Goal: Task Accomplishment & Management: Complete application form

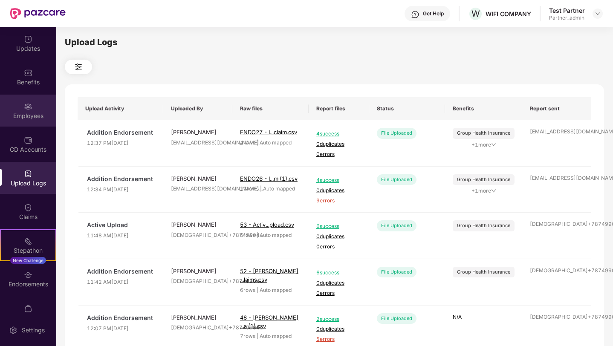
click at [28, 115] on div "Employees" at bounding box center [28, 116] width 56 height 9
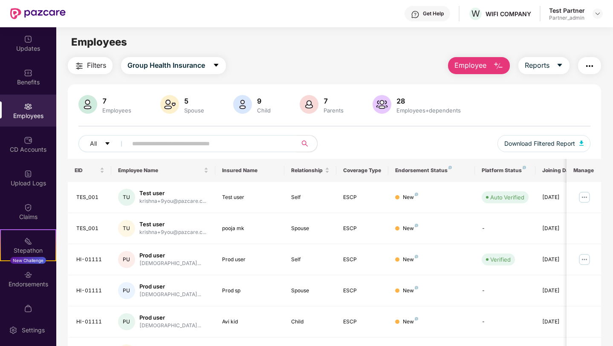
click at [105, 67] on span "Filters" at bounding box center [96, 65] width 19 height 11
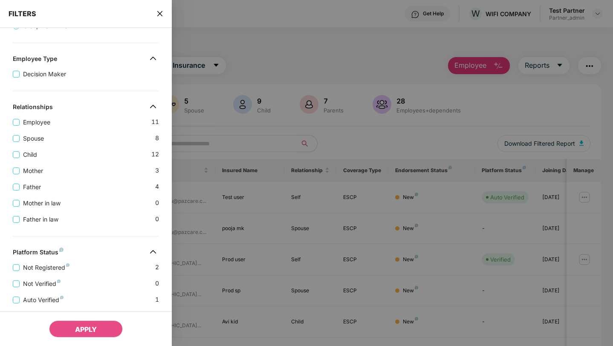
scroll to position [284, 0]
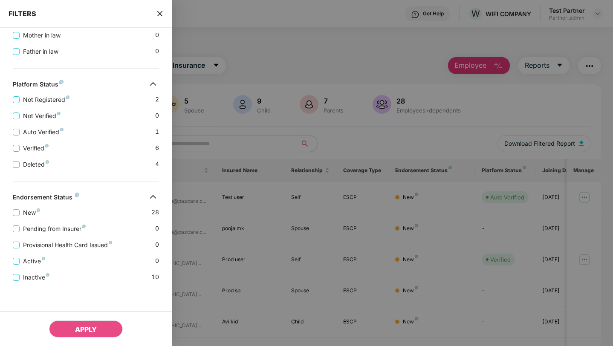
click at [159, 12] on icon "close" at bounding box center [159, 13] width 5 height 5
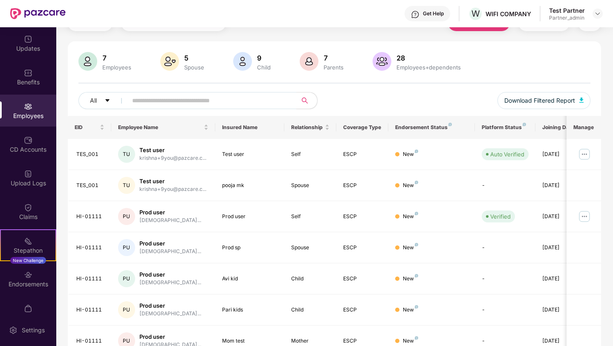
scroll to position [0, 0]
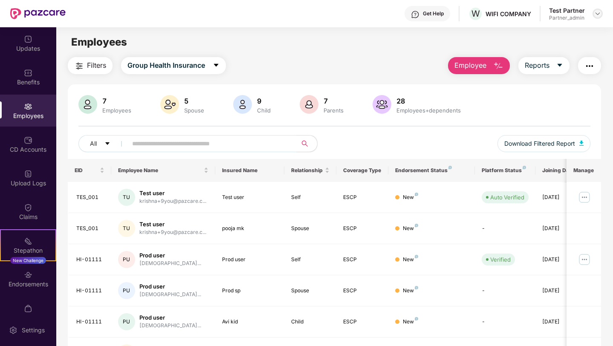
click at [599, 18] on div at bounding box center [598, 14] width 10 height 10
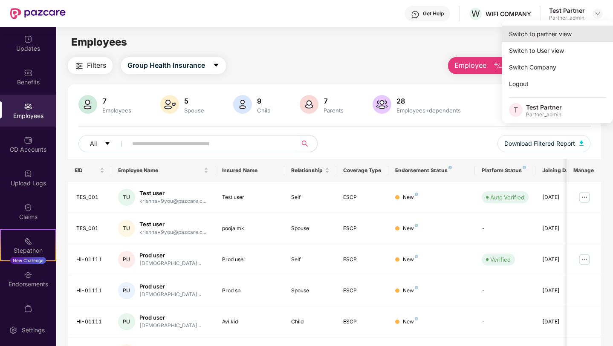
click at [554, 34] on div "Switch to partner view" at bounding box center [557, 34] width 111 height 17
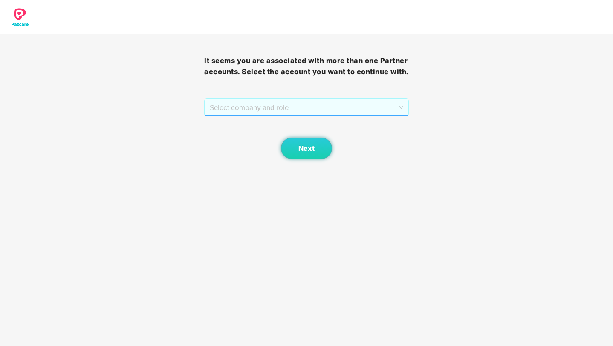
click at [304, 116] on span "Select company and role" at bounding box center [306, 107] width 193 height 16
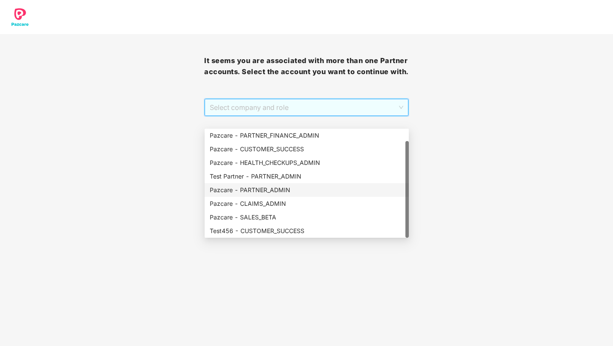
scroll to position [14, 0]
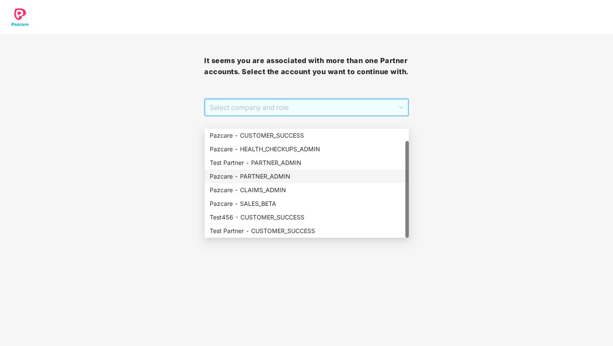
click at [281, 179] on div "Pazcare - PARTNER_ADMIN" at bounding box center [307, 176] width 194 height 9
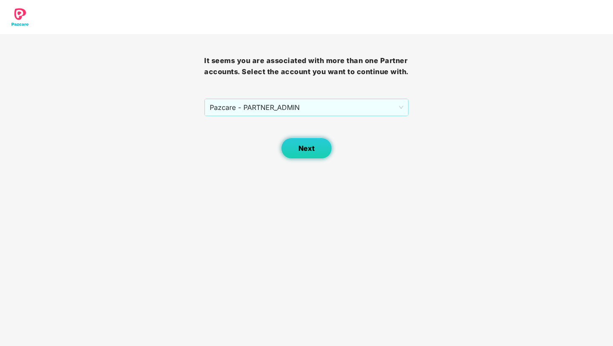
click at [315, 155] on button "Next" at bounding box center [306, 148] width 51 height 21
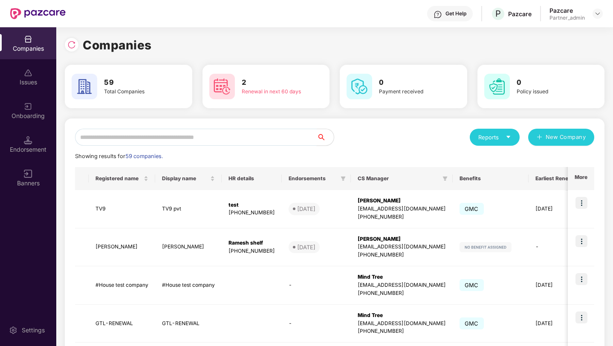
click at [274, 134] on input "text" at bounding box center [196, 137] width 242 height 17
click at [72, 49] on img at bounding box center [71, 45] width 9 height 9
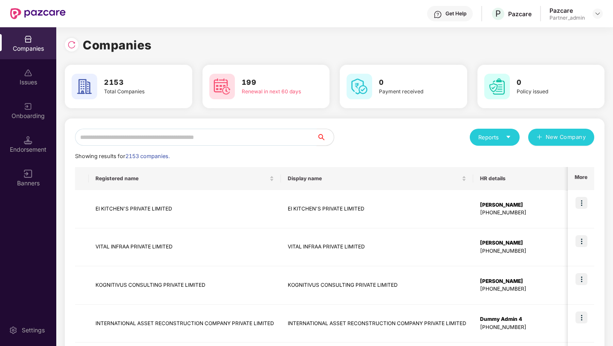
click at [161, 142] on input "text" at bounding box center [196, 137] width 242 height 17
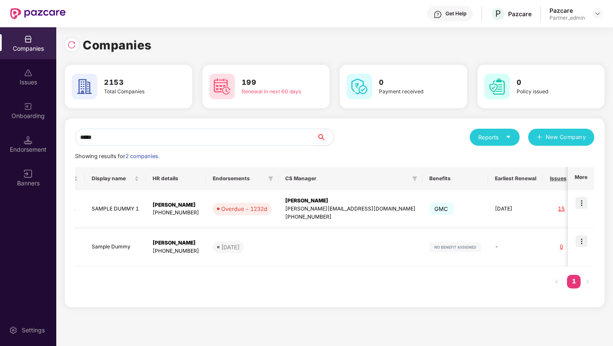
scroll to position [0, 0]
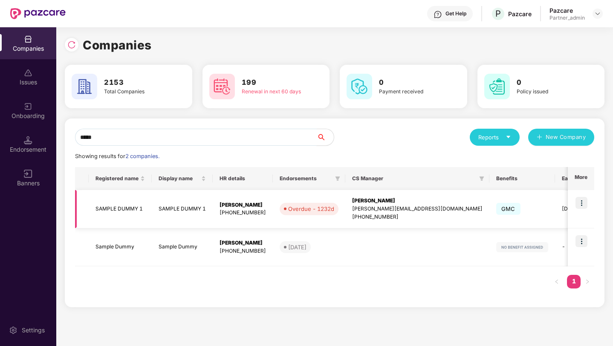
type input "*****"
click at [583, 205] on img at bounding box center [582, 203] width 12 height 12
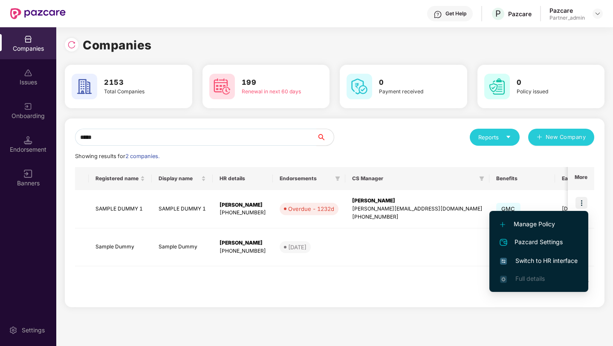
click at [535, 260] on span "Switch to HR interface" at bounding box center [539, 260] width 78 height 9
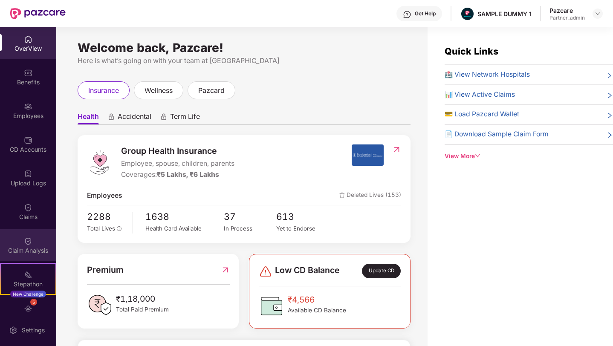
click at [30, 240] on img at bounding box center [28, 241] width 9 height 9
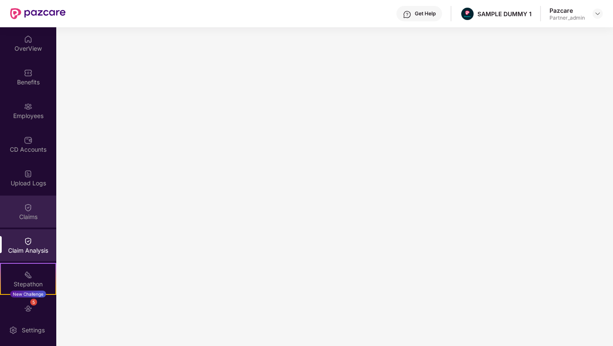
click at [24, 209] on img at bounding box center [28, 207] width 9 height 9
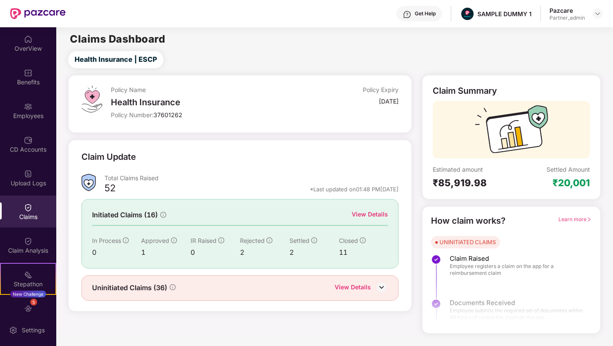
click at [381, 286] on img at bounding box center [381, 287] width 13 height 13
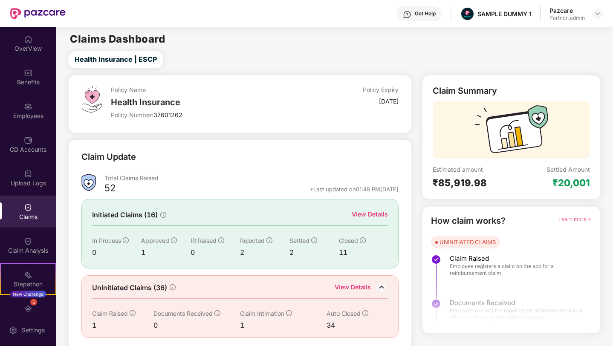
scroll to position [1, 0]
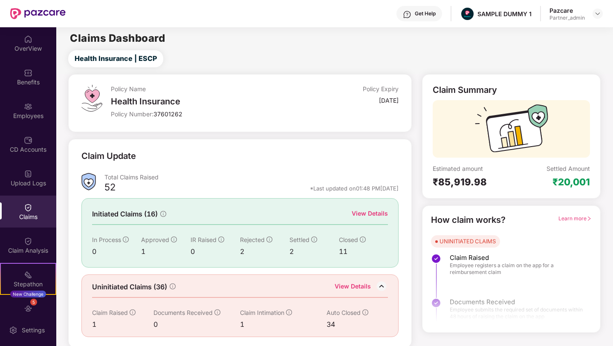
click at [380, 284] on img at bounding box center [381, 286] width 13 height 13
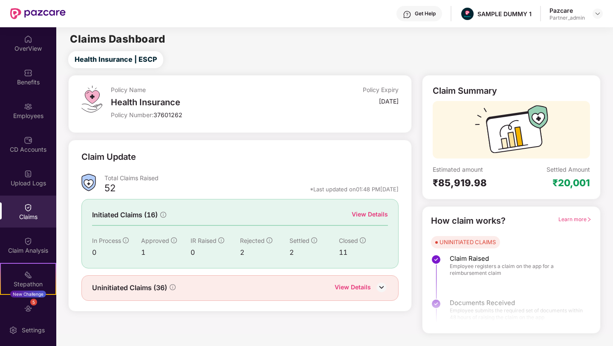
scroll to position [0, 0]
click at [26, 109] on img at bounding box center [28, 106] width 9 height 9
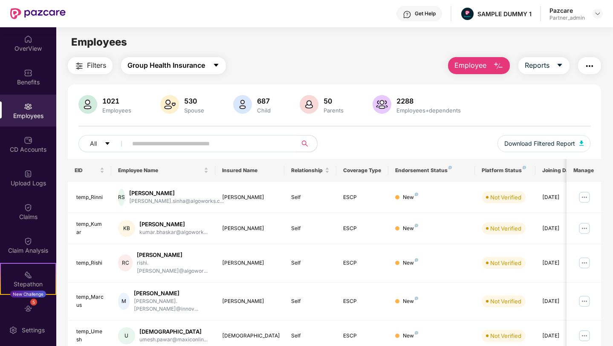
click at [203, 72] on button "Group Health Insurance" at bounding box center [173, 65] width 105 height 17
click at [260, 62] on div "Filters Group Health Insurance Employee Reports" at bounding box center [334, 65] width 533 height 17
click at [100, 71] on button "Filters" at bounding box center [90, 65] width 45 height 17
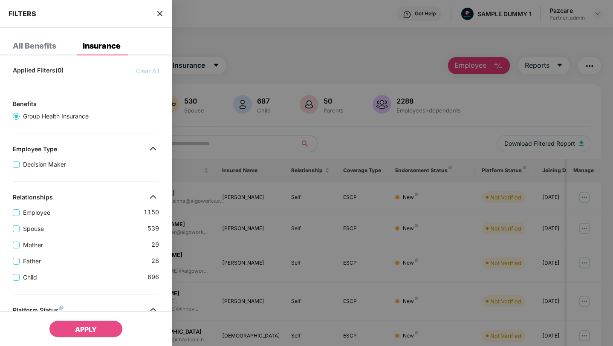
click at [159, 16] on icon "close" at bounding box center [160, 13] width 7 height 7
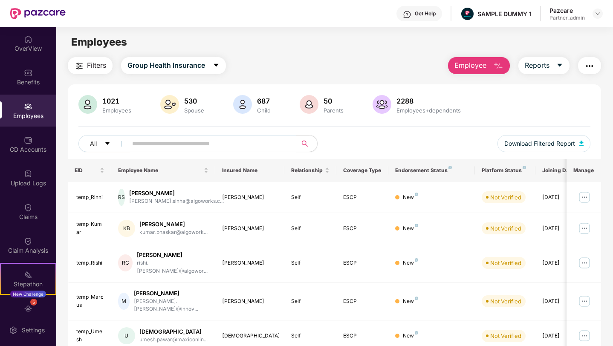
click at [23, 119] on div "Employees" at bounding box center [28, 116] width 56 height 9
click at [585, 197] on img at bounding box center [585, 198] width 14 height 14
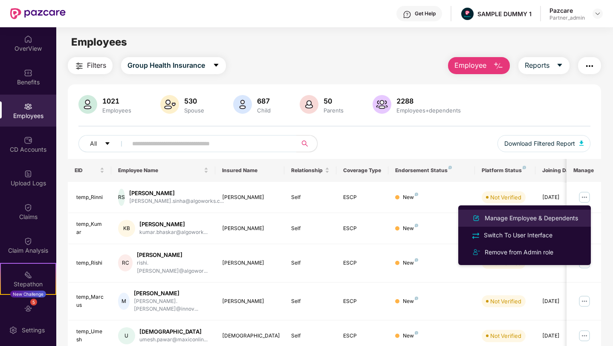
click at [506, 220] on div "Manage Employee & Dependents" at bounding box center [531, 218] width 97 height 9
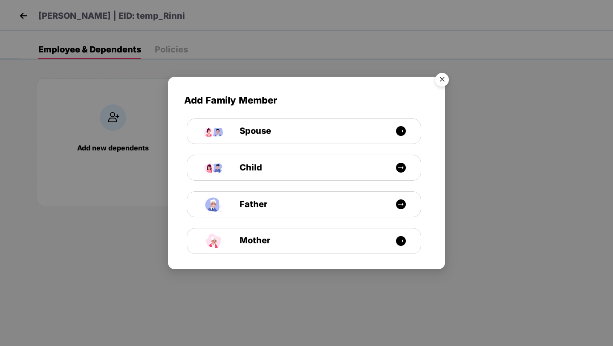
click at [439, 84] on img "Close" at bounding box center [442, 81] width 24 height 24
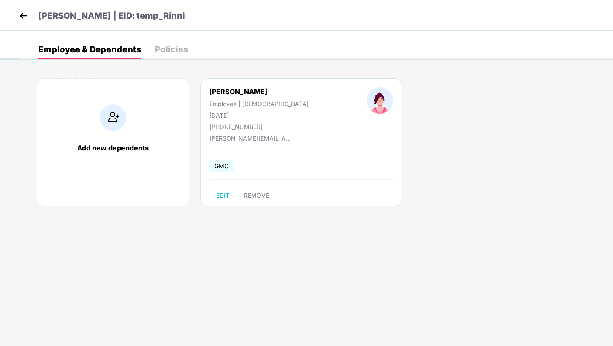
click at [19, 17] on img at bounding box center [23, 15] width 13 height 13
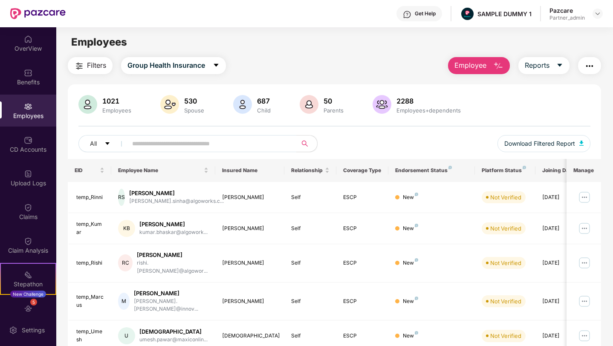
click at [99, 67] on span "Filters" at bounding box center [96, 65] width 19 height 11
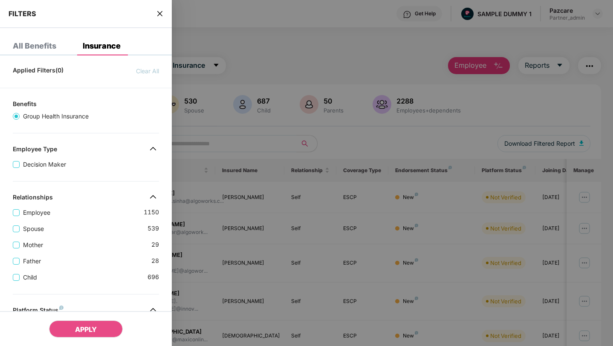
click at [158, 13] on icon "close" at bounding box center [160, 13] width 7 height 7
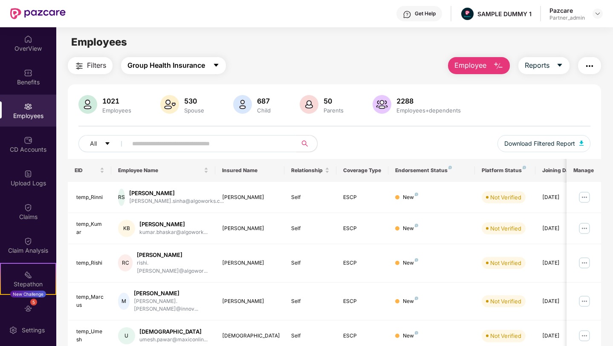
click at [173, 65] on span "Group Health Insurance" at bounding box center [167, 65] width 78 height 11
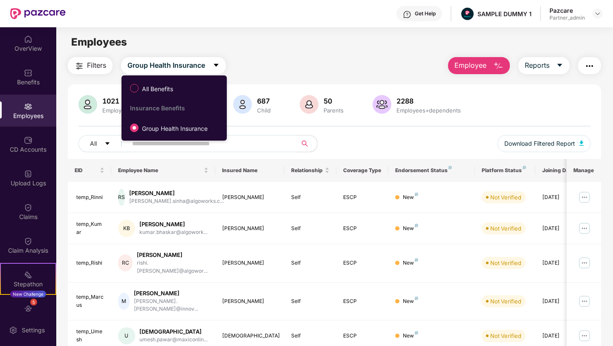
click at [374, 66] on div "Filters Group Health Insurance Employee Reports" at bounding box center [334, 65] width 533 height 17
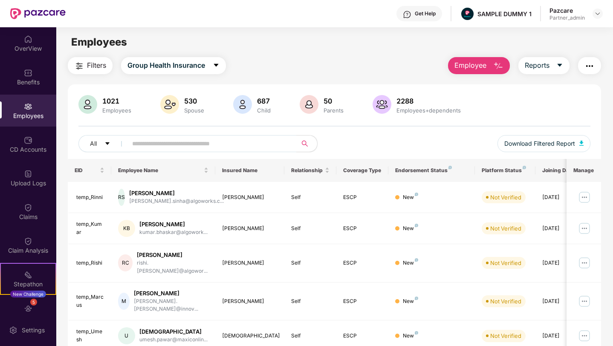
click at [468, 66] on span "Employee" at bounding box center [471, 65] width 32 height 11
click at [549, 66] on button "Reports" at bounding box center [544, 65] width 51 height 17
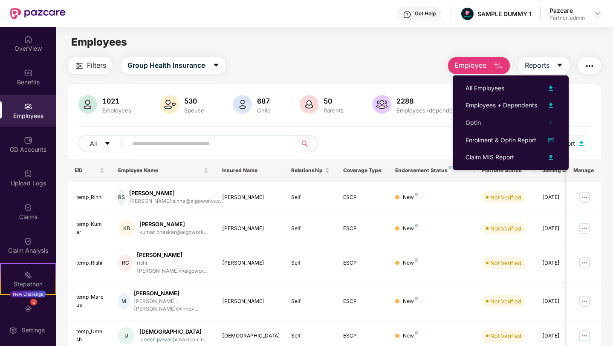
click at [590, 87] on div "1021 Employees 530 Spouse 687 Child [DEMOGRAPHIC_DATA] Parents 2288 Employees+d…" at bounding box center [334, 318] width 533 height 468
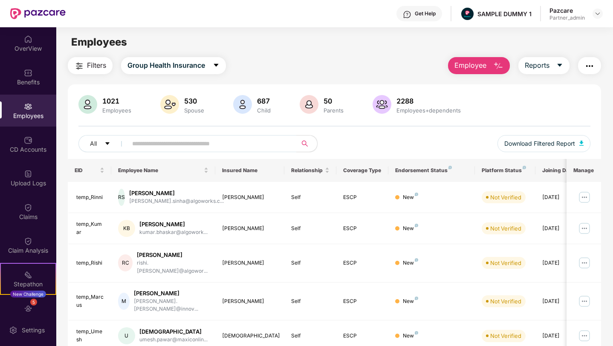
click at [591, 66] on img "button" at bounding box center [590, 66] width 10 height 10
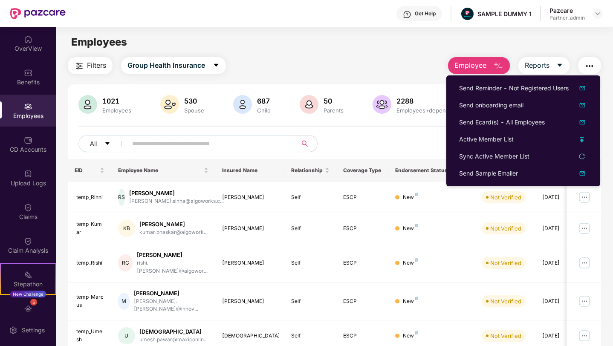
click at [301, 42] on div "Employees" at bounding box center [334, 42] width 556 height 16
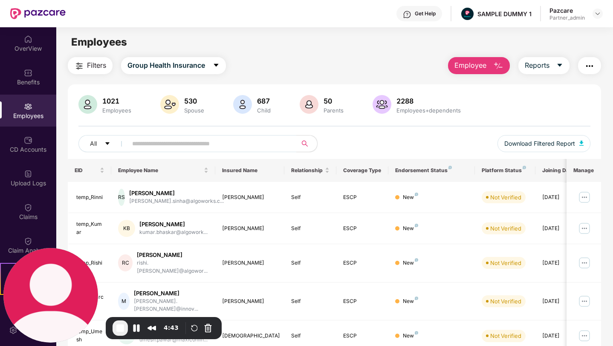
click at [98, 67] on span "Filters" at bounding box center [96, 65] width 19 height 11
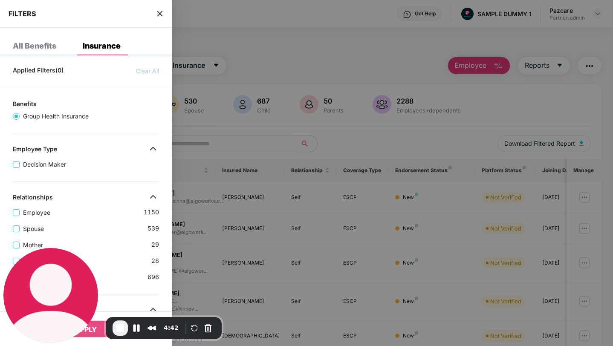
click at [164, 12] on div "FILTERS" at bounding box center [86, 14] width 172 height 28
click at [162, 14] on icon "close" at bounding box center [160, 13] width 7 height 7
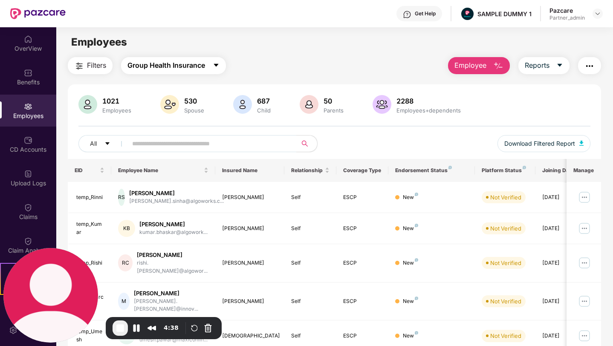
click at [174, 68] on span "Group Health Insurance" at bounding box center [167, 65] width 78 height 11
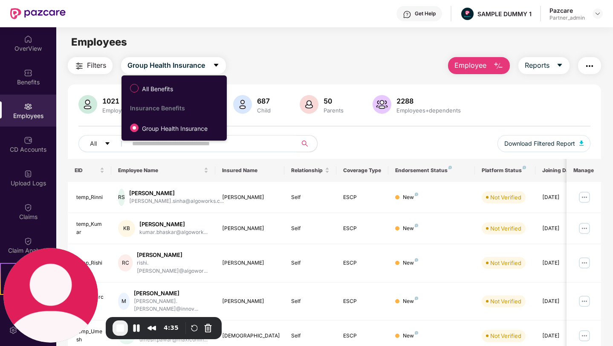
click at [283, 63] on div "Filters Group Health Insurance Employee Reports" at bounding box center [334, 65] width 533 height 17
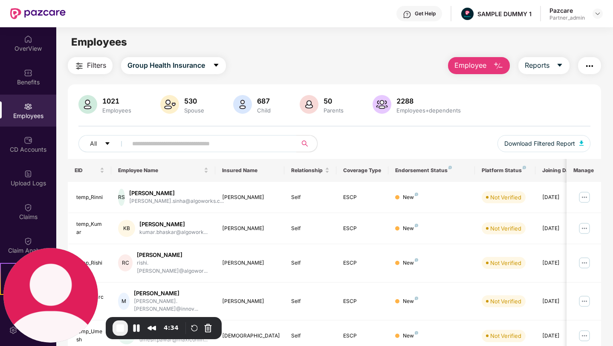
click at [470, 66] on span "Employee" at bounding box center [471, 65] width 32 height 11
click at [416, 73] on div "Filters Group Health Insurance Employee Reports" at bounding box center [334, 65] width 533 height 17
click at [539, 69] on span "Reports" at bounding box center [537, 65] width 25 height 11
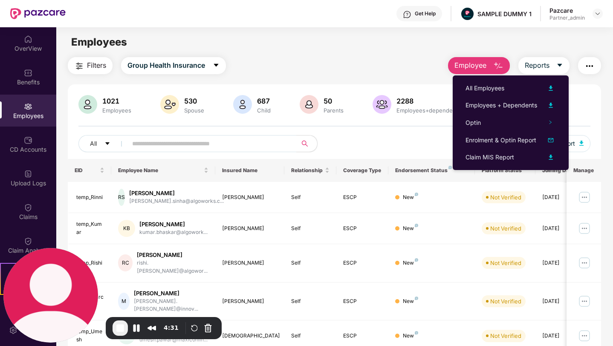
click at [588, 84] on div "1021 Employees 530 Spouse 687 Child [DEMOGRAPHIC_DATA] Parents 2288 Employees+d…" at bounding box center [334, 318] width 533 height 468
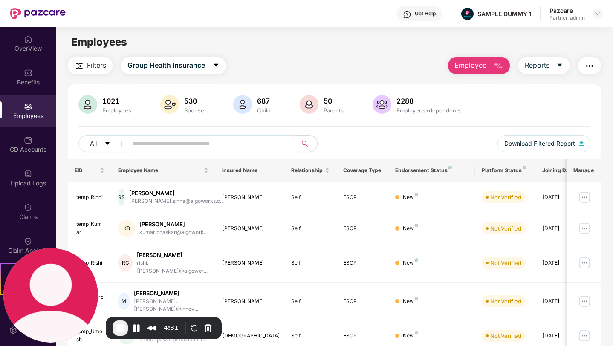
click at [588, 67] on img "button" at bounding box center [590, 66] width 10 height 10
click at [412, 63] on div "Filters Group Health Insurance Employee Reports" at bounding box center [334, 65] width 533 height 17
drag, startPoint x: 132, startPoint y: 111, endPoint x: 100, endPoint y: 111, distance: 32.0
click at [100, 111] on div "1021 Employees" at bounding box center [117, 105] width 36 height 18
drag, startPoint x: 203, startPoint y: 113, endPoint x: 186, endPoint y: 112, distance: 17.1
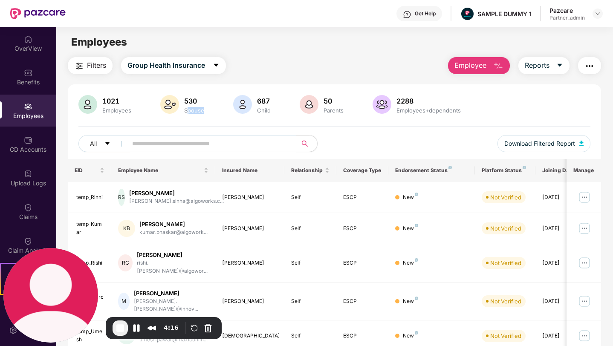
click at [186, 112] on div "Spouse" at bounding box center [194, 110] width 23 height 7
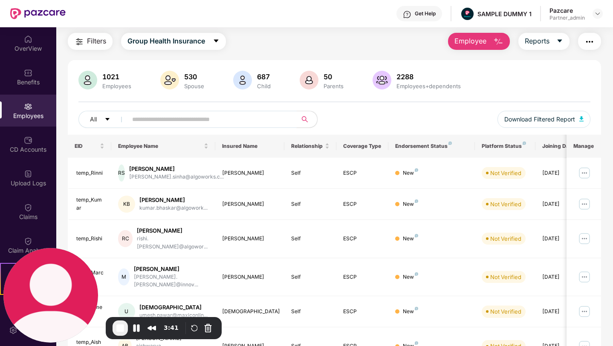
click at [216, 125] on input "text" at bounding box center [208, 119] width 153 height 13
type input "*******"
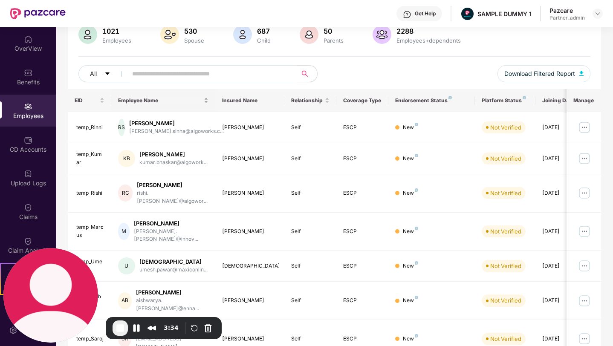
scroll to position [72, 0]
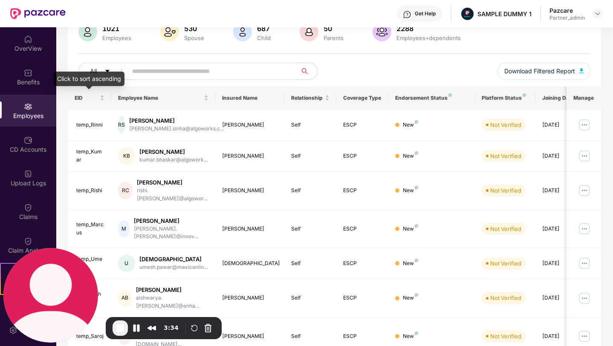
click at [93, 73] on div "Click to sort ascending" at bounding box center [89, 79] width 71 height 14
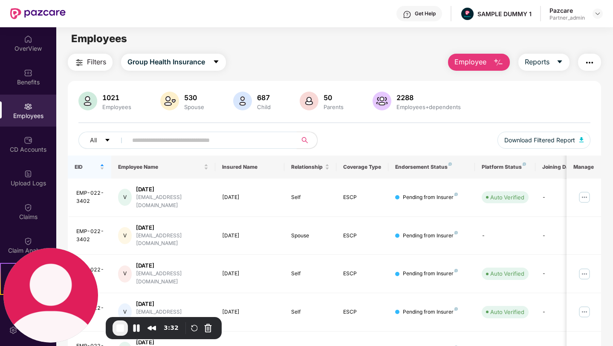
scroll to position [0, 0]
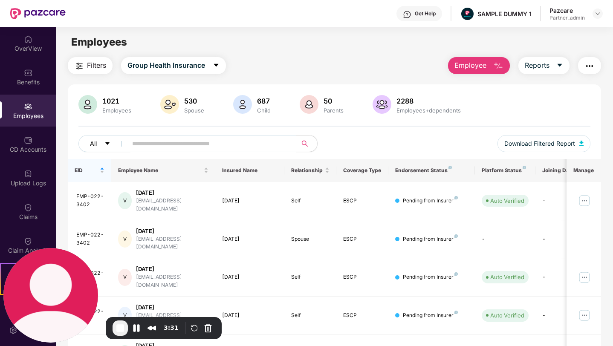
click at [95, 148] on span "All" at bounding box center [93, 143] width 7 height 9
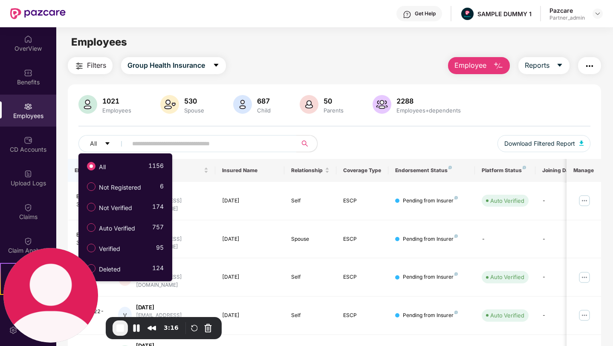
click at [316, 128] on div "1021 Employees 530 Spouse 687 Child [DEMOGRAPHIC_DATA] Parents 2288 Employees+d…" at bounding box center [334, 127] width 533 height 64
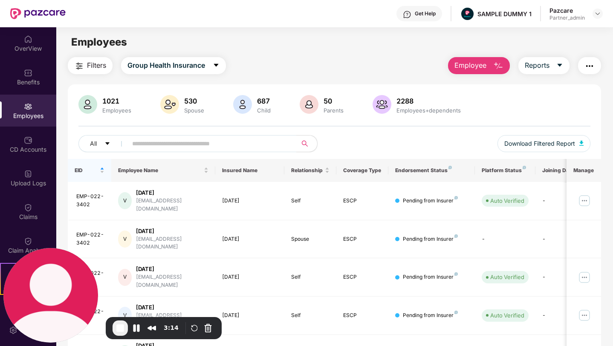
click at [90, 67] on span "Filters" at bounding box center [96, 65] width 19 height 11
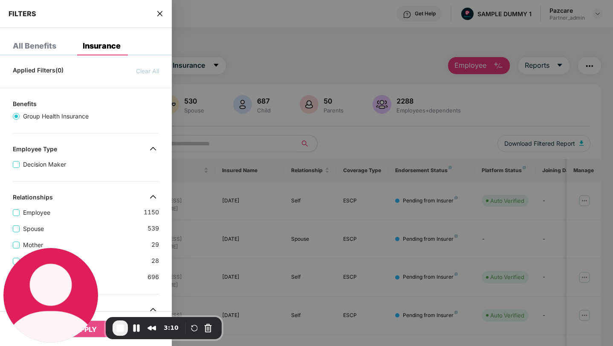
click at [41, 49] on div "All Benefits" at bounding box center [34, 46] width 43 height 9
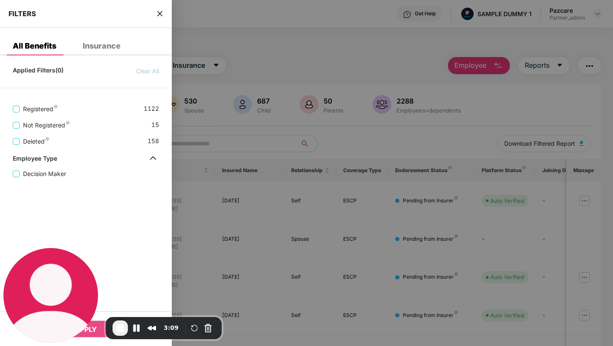
click at [104, 50] on div "Insurance" at bounding box center [102, 46] width 38 height 9
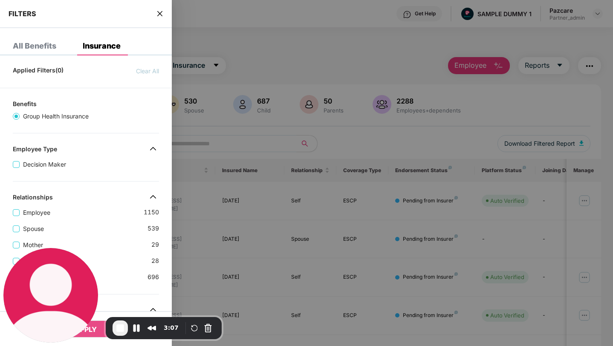
click at [38, 48] on div "All Benefits" at bounding box center [34, 46] width 43 height 9
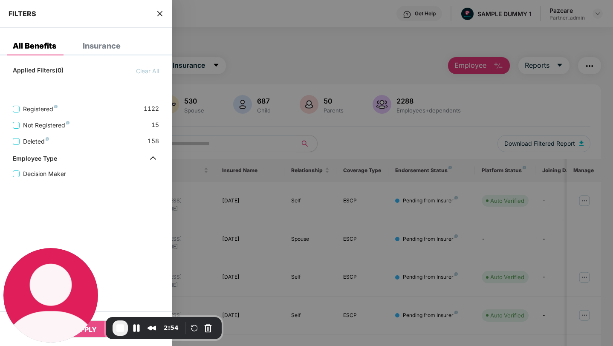
click at [102, 49] on div "Insurance" at bounding box center [102, 46] width 38 height 9
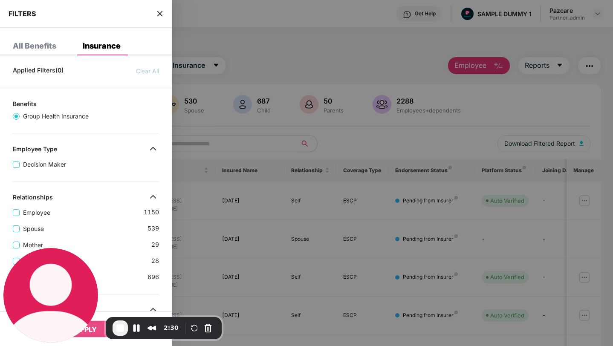
click at [161, 14] on icon "close" at bounding box center [160, 13] width 7 height 7
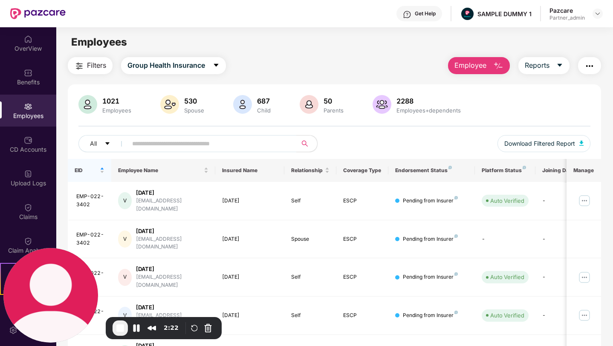
click at [477, 71] on button "Employee" at bounding box center [479, 65] width 62 height 17
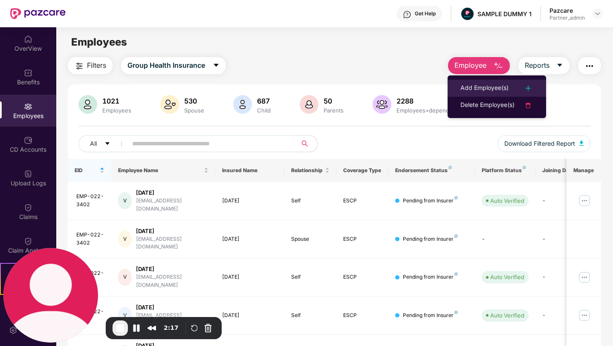
click at [493, 86] on div "Add Employee(s)" at bounding box center [485, 88] width 48 height 10
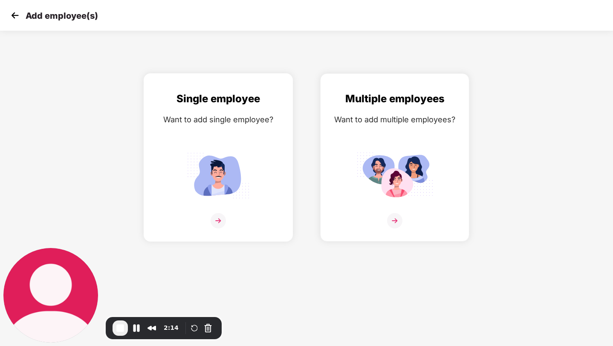
click at [213, 222] on img at bounding box center [218, 220] width 15 height 15
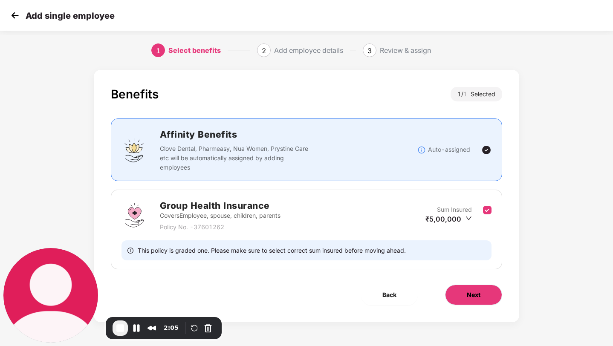
click at [471, 298] on span "Next" at bounding box center [474, 294] width 14 height 9
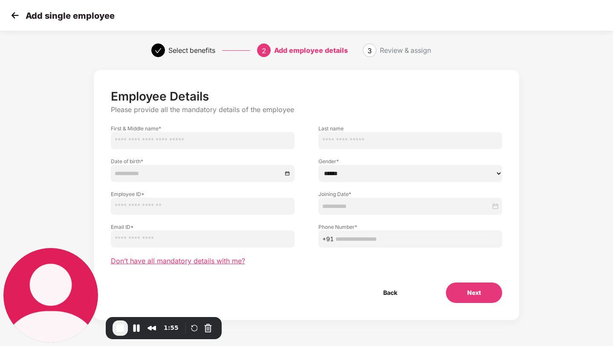
click at [220, 264] on span "Don’t have all mandatory details with me?" at bounding box center [178, 261] width 134 height 9
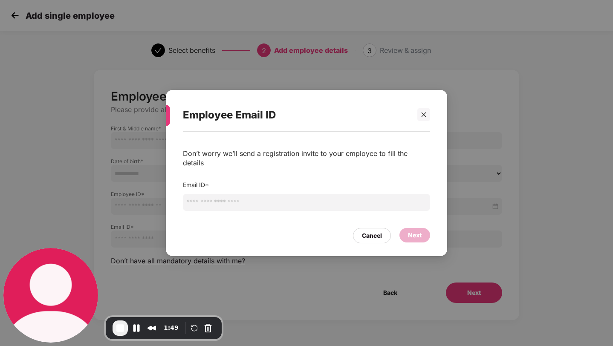
click at [419, 231] on div "Next" at bounding box center [415, 235] width 14 height 9
click at [425, 118] on icon "close" at bounding box center [424, 115] width 6 height 6
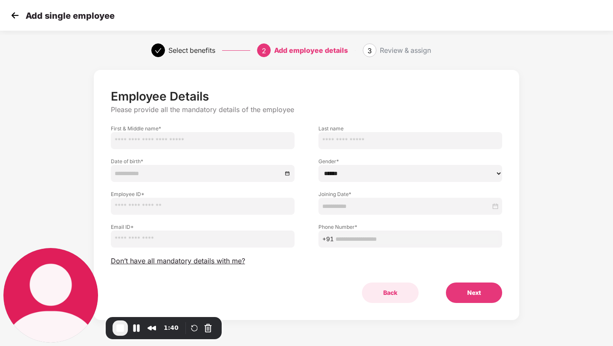
click at [388, 293] on button "Back" at bounding box center [390, 293] width 57 height 20
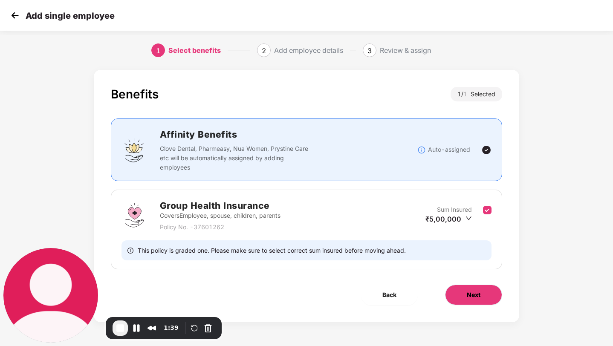
click at [484, 296] on button "Next" at bounding box center [473, 295] width 57 height 20
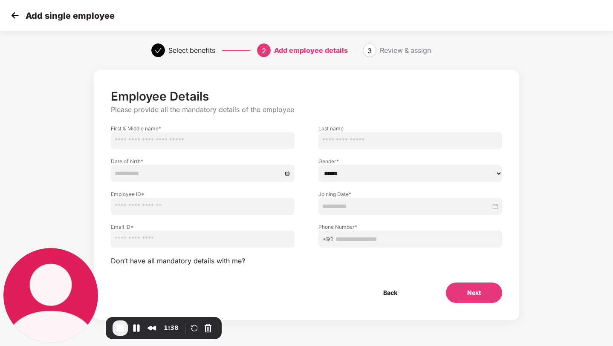
click at [400, 281] on div "Employee Details Please provide all the mandatory details of the employee First…" at bounding box center [307, 196] width 392 height 214
click at [391, 293] on button "Back" at bounding box center [390, 293] width 57 height 20
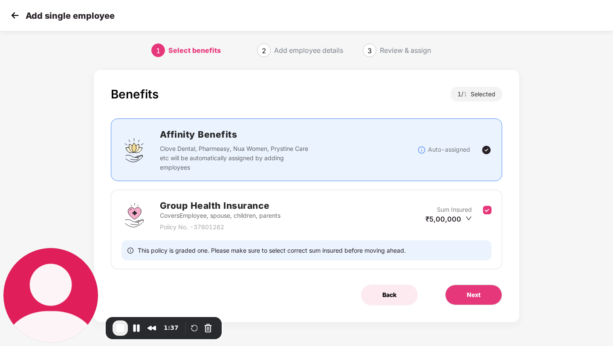
click at [392, 291] on span "Back" at bounding box center [390, 294] width 14 height 9
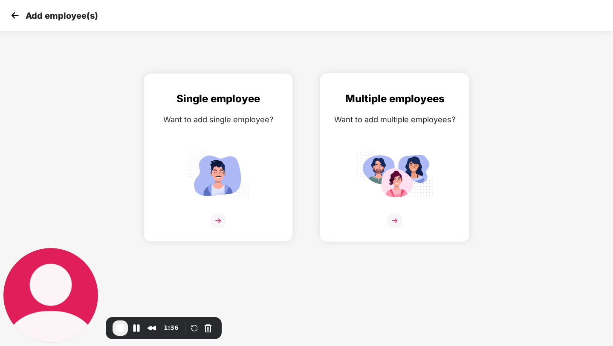
click at [394, 222] on img at bounding box center [394, 220] width 15 height 15
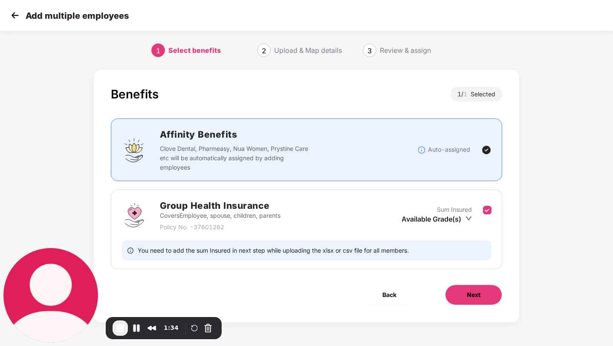
click at [472, 299] on button "Next" at bounding box center [473, 295] width 57 height 20
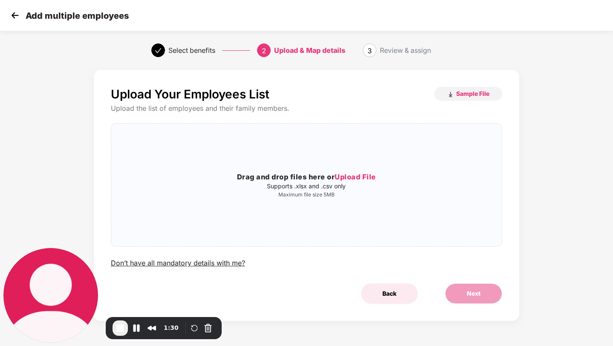
click at [391, 288] on button "Back" at bounding box center [389, 294] width 57 height 20
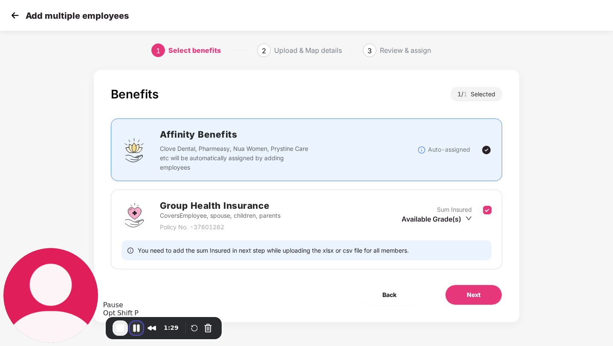
click at [137, 328] on button "Pause Recording" at bounding box center [137, 329] width 14 height 14
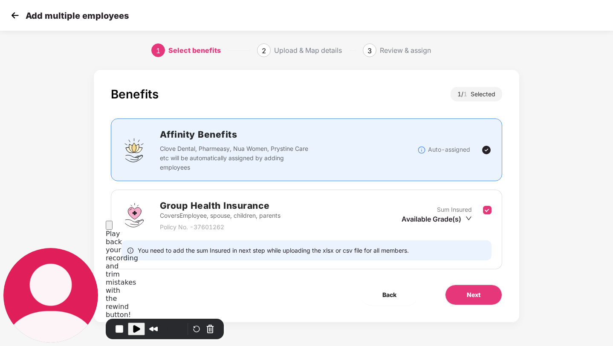
click at [113, 230] on button "Close" at bounding box center [109, 225] width 7 height 9
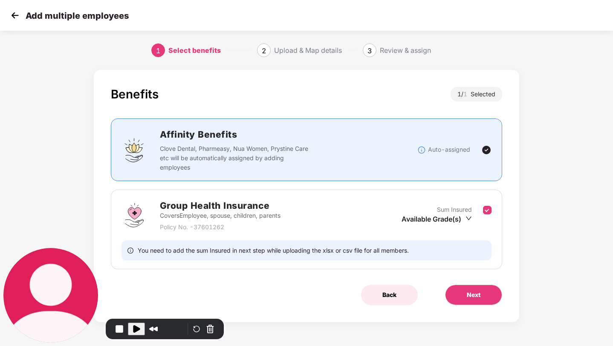
click at [387, 290] on span "Back" at bounding box center [390, 294] width 14 height 9
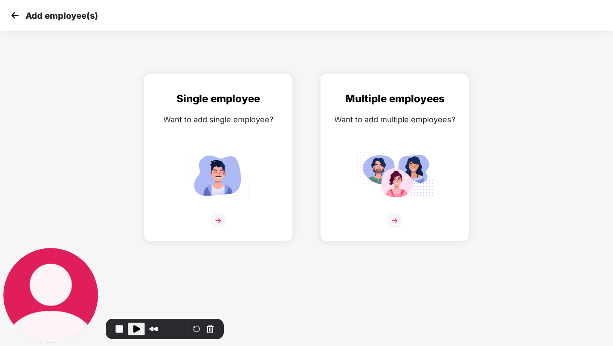
click at [16, 17] on img at bounding box center [15, 15] width 13 height 13
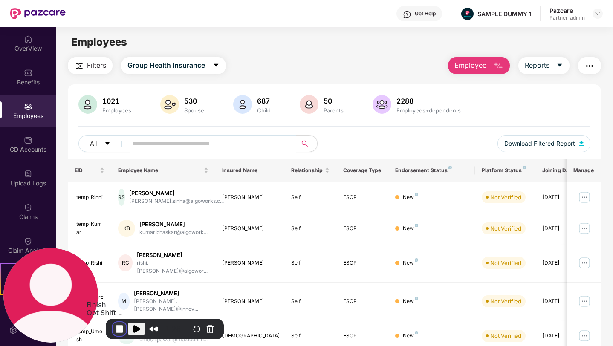
click at [122, 329] on button "End Recording" at bounding box center [120, 329] width 14 height 14
